Goal: Information Seeking & Learning: Check status

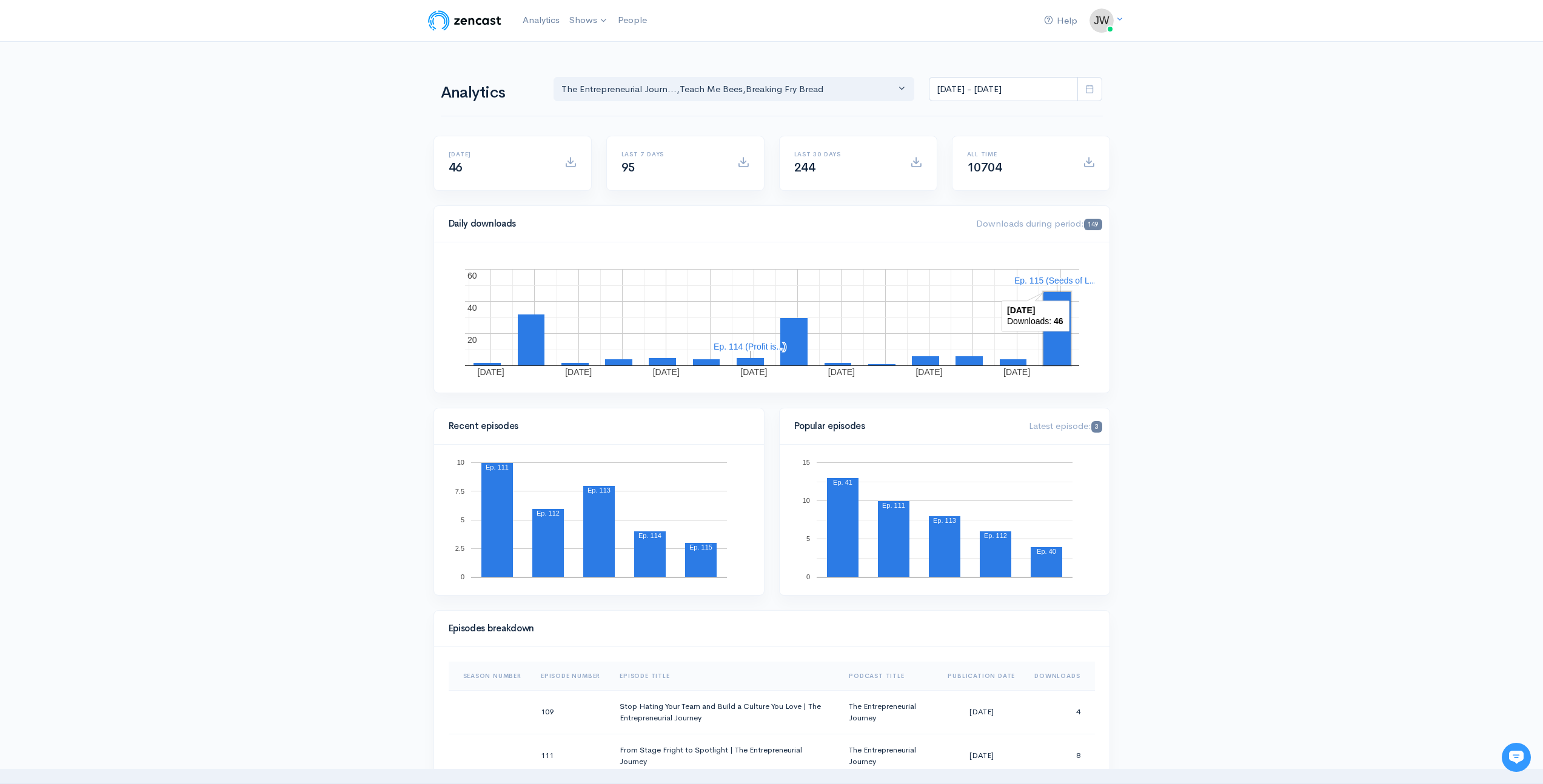
click at [1063, 349] on rect "A chart." at bounding box center [1057, 328] width 28 height 73
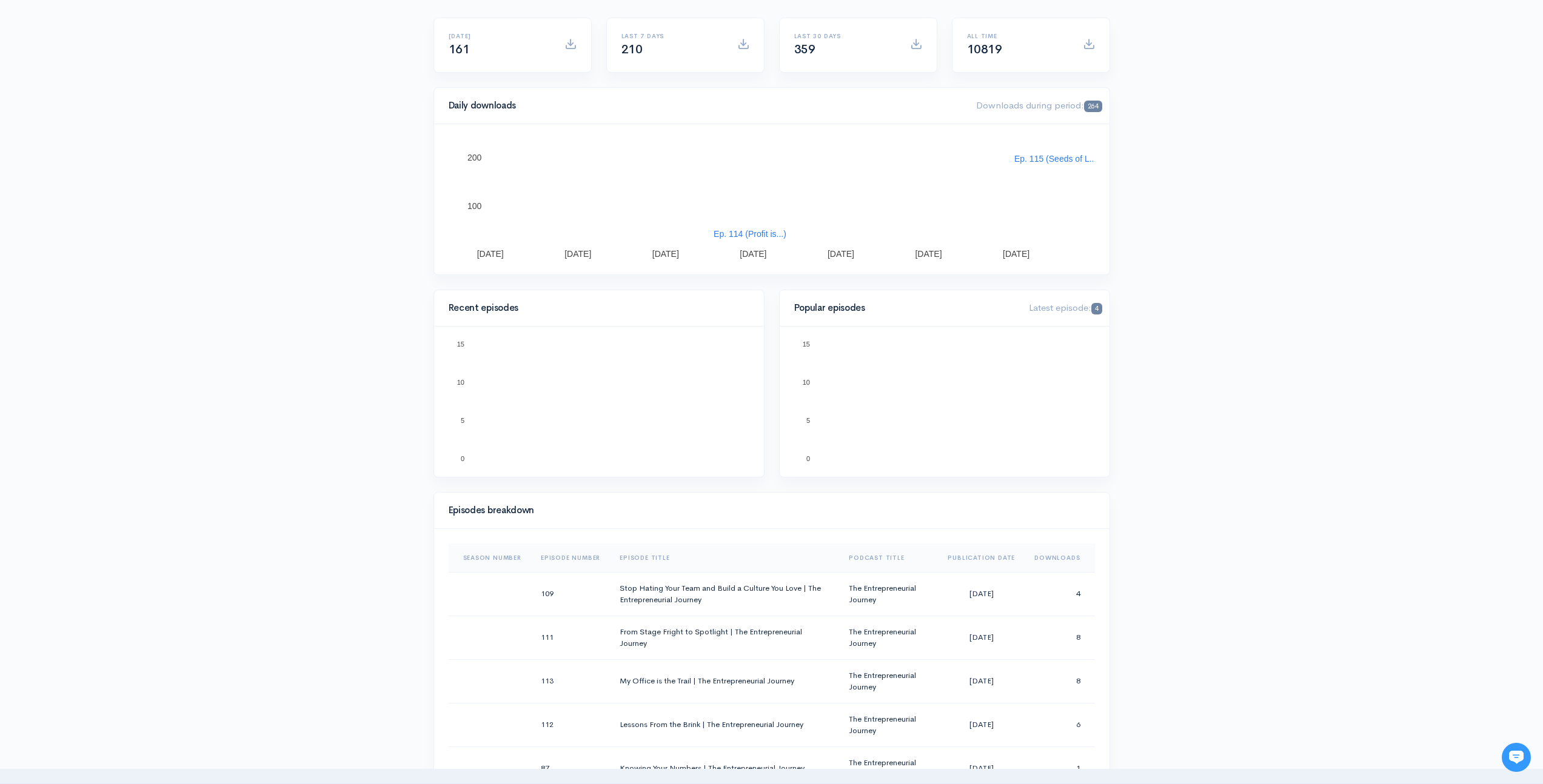
scroll to position [175, 0]
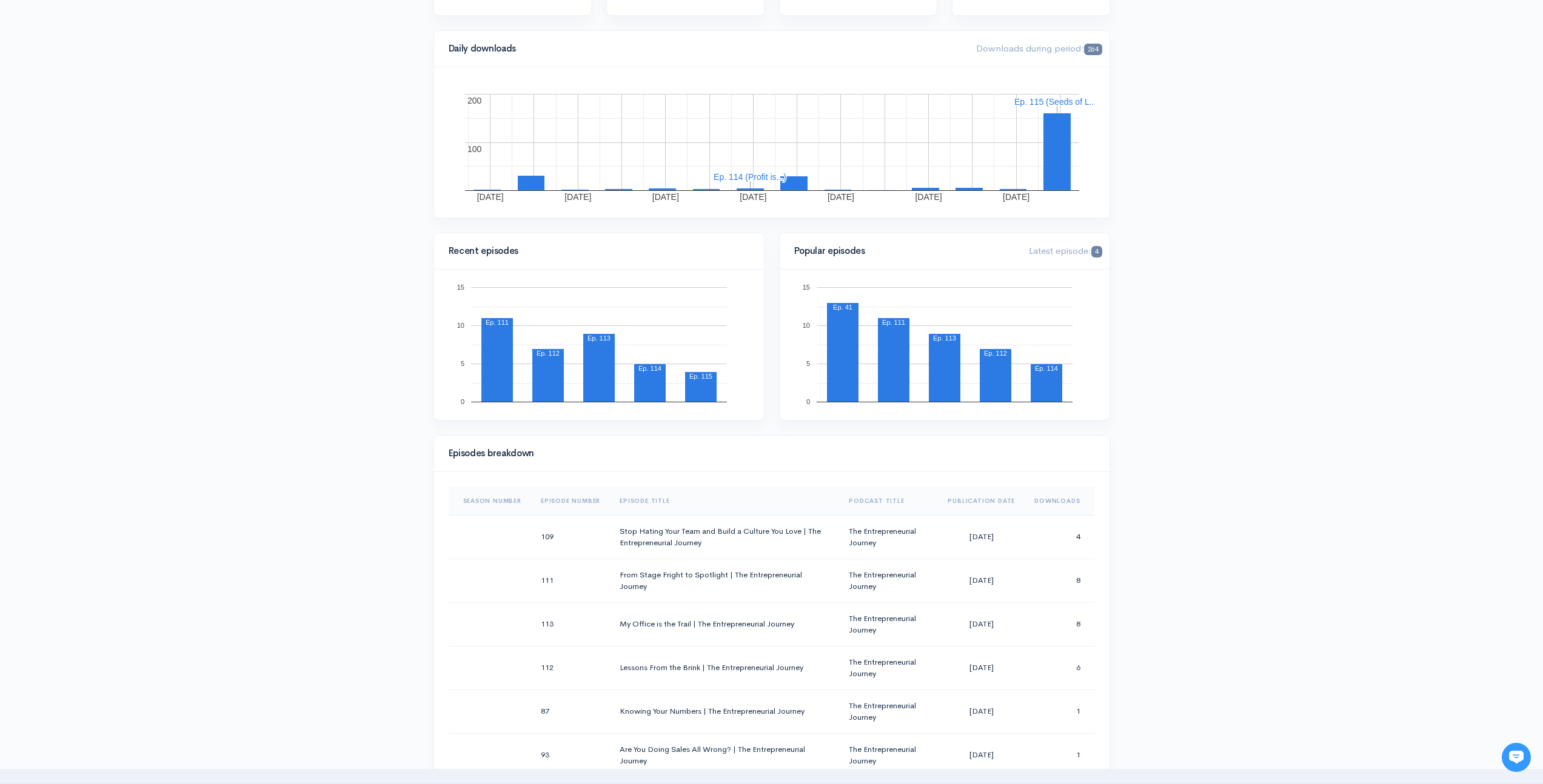
click at [1058, 498] on th "Downloads" at bounding box center [1059, 501] width 70 height 29
click at [1057, 498] on th "Downloads" at bounding box center [1056, 501] width 79 height 29
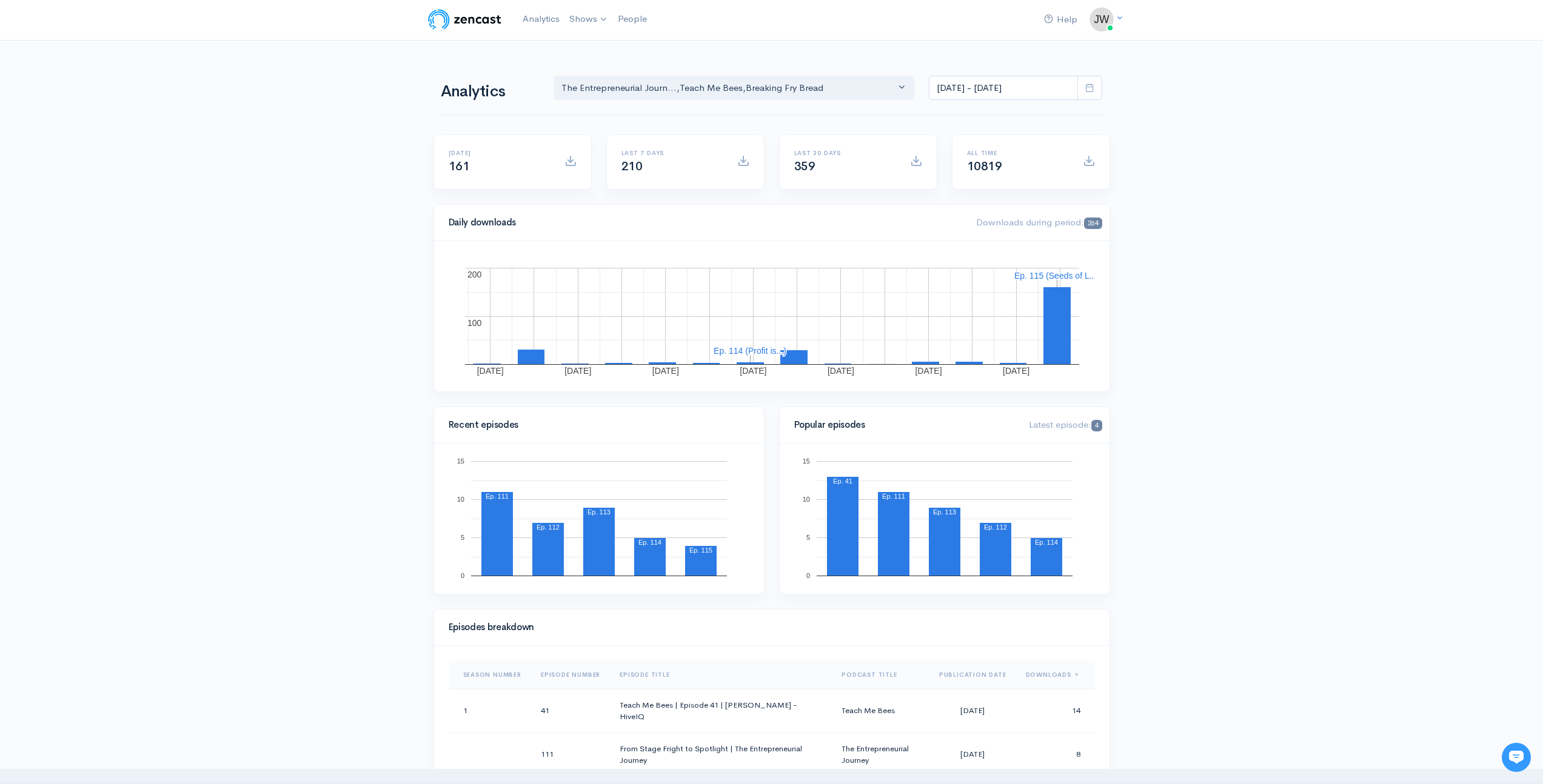
scroll to position [0, 0]
click at [1087, 86] on icon at bounding box center [1089, 86] width 9 height 9
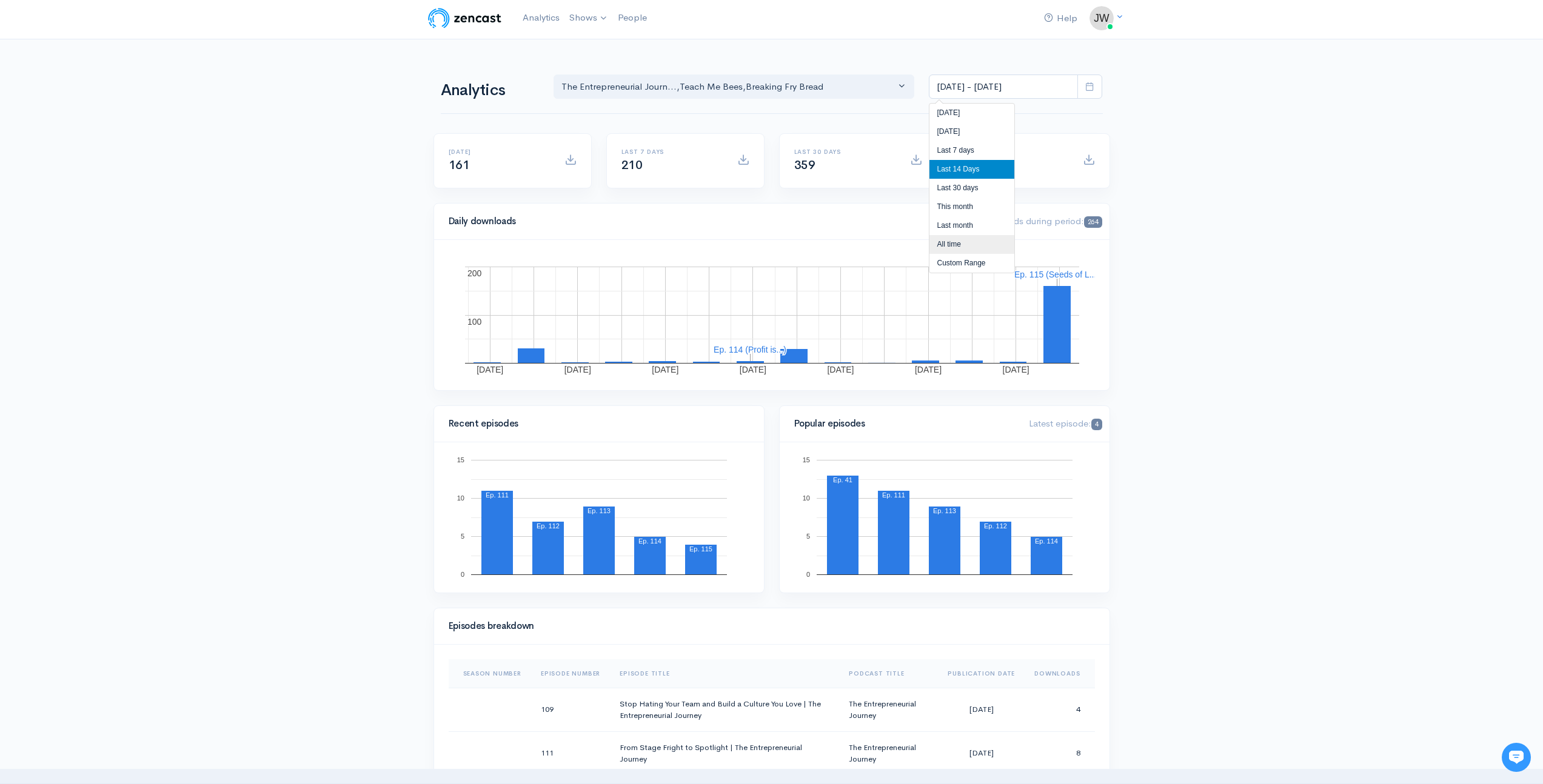
click at [945, 243] on li "All time" at bounding box center [971, 244] width 85 height 19
type input "Jun 20, 2023 - Sep 4, 2025"
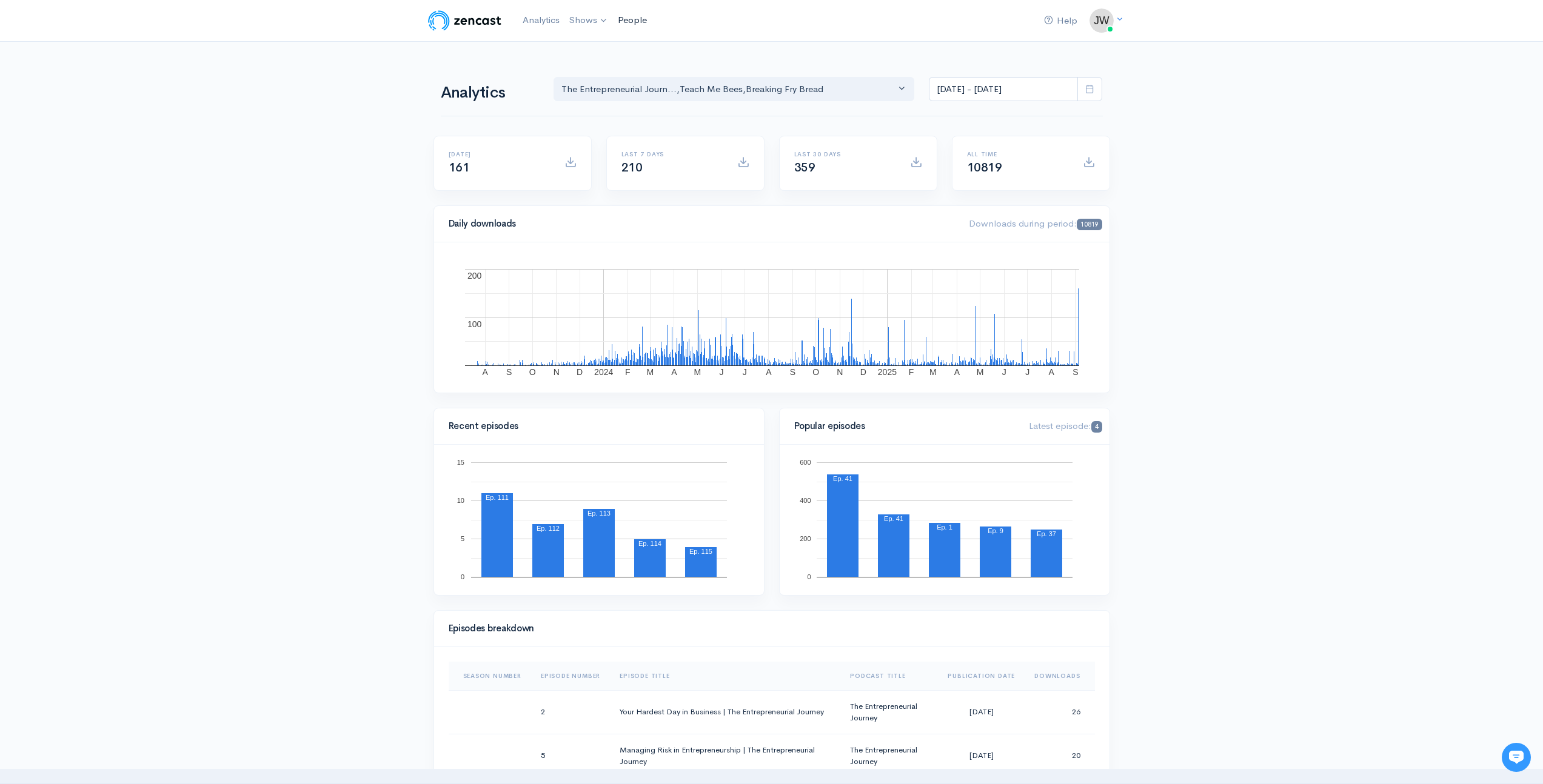
click at [643, 19] on link "People" at bounding box center [632, 20] width 39 height 26
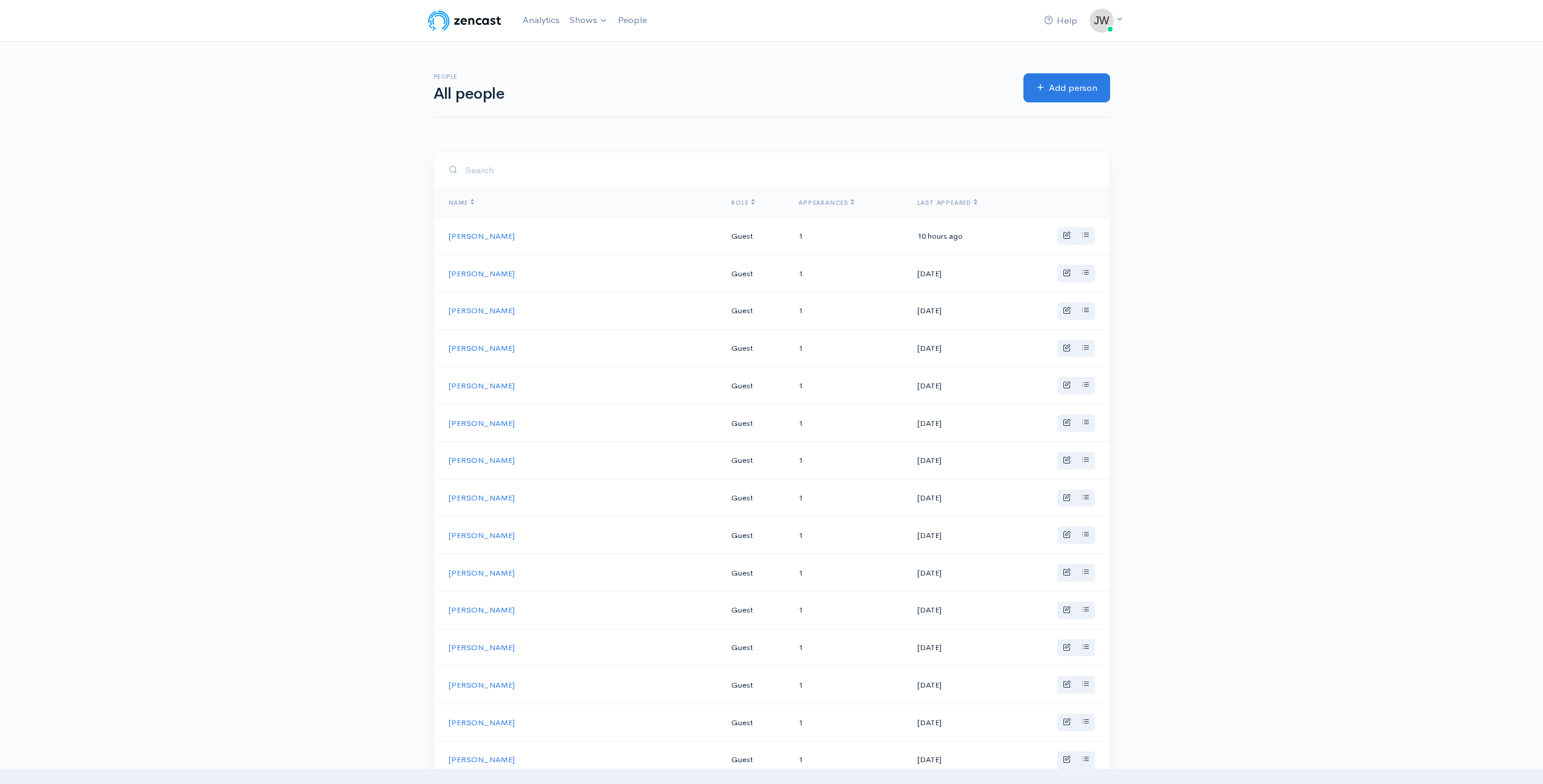
click at [475, 21] on img at bounding box center [464, 21] width 77 height 24
